Goal: Obtain resource: Obtain resource

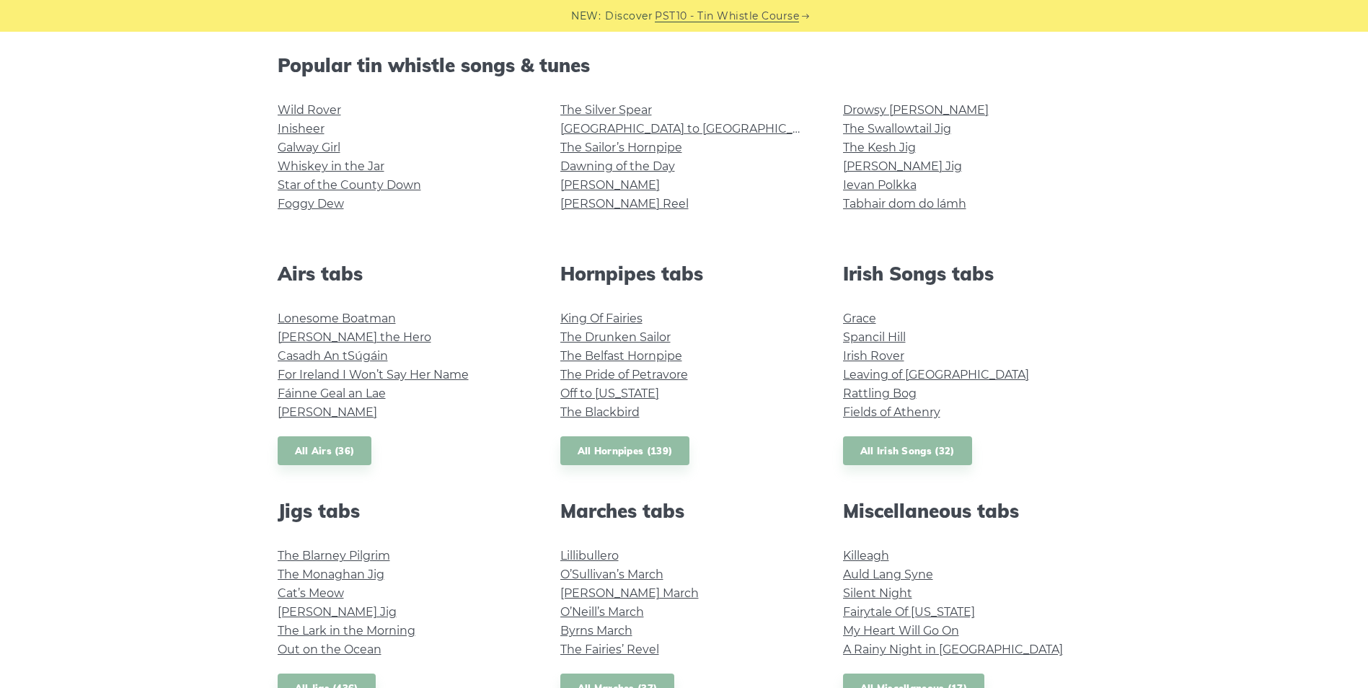
scroll to position [361, 0]
click at [339, 451] on link "All Airs (36)" at bounding box center [325, 450] width 94 height 30
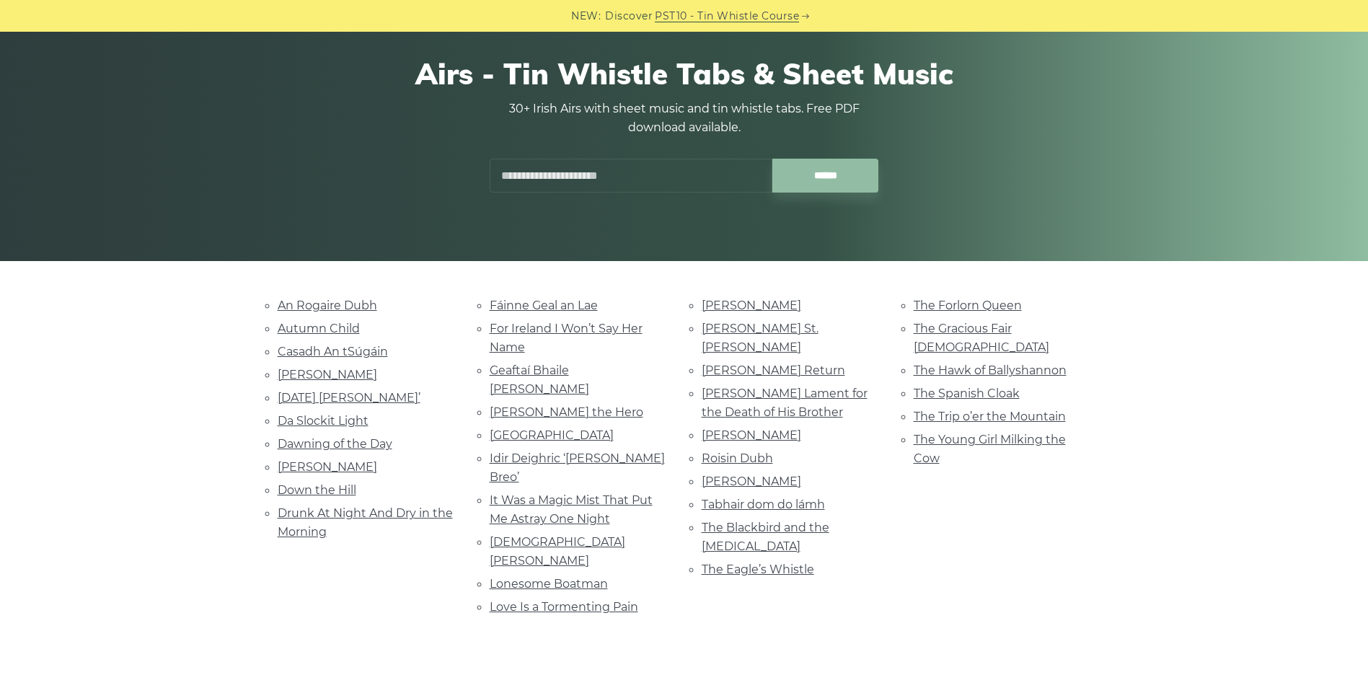
scroll to position [144, 0]
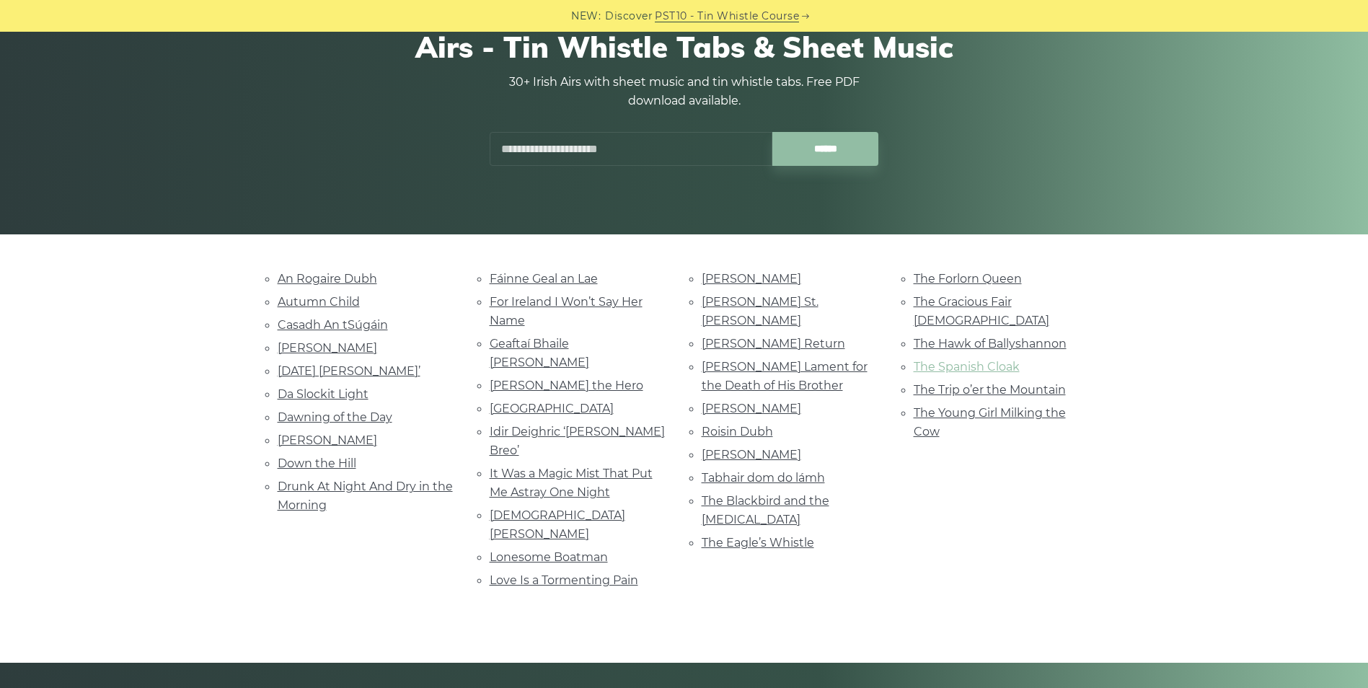
click at [980, 360] on link "The Spanish Cloak" at bounding box center [967, 367] width 106 height 14
click at [356, 396] on link "Da Slockit Light" at bounding box center [323, 394] width 91 height 14
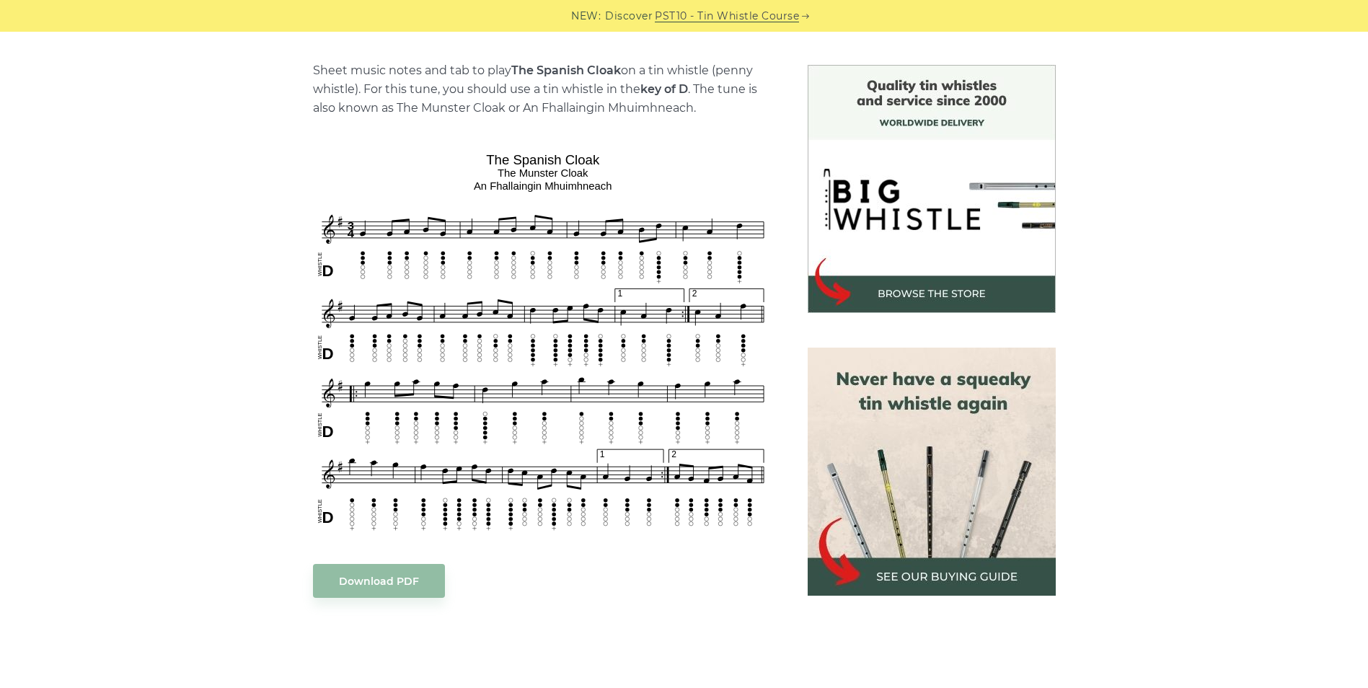
scroll to position [361, 0]
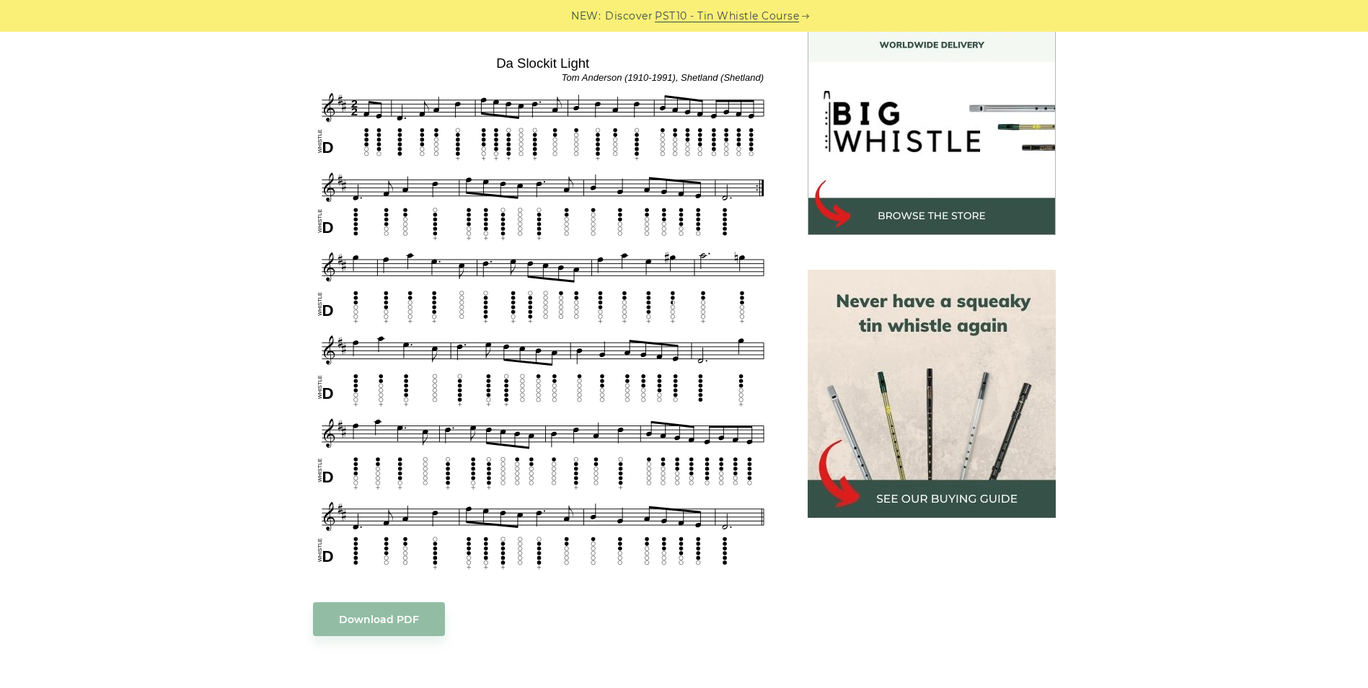
scroll to position [433, 0]
